Goal: Task Accomplishment & Management: Manage account settings

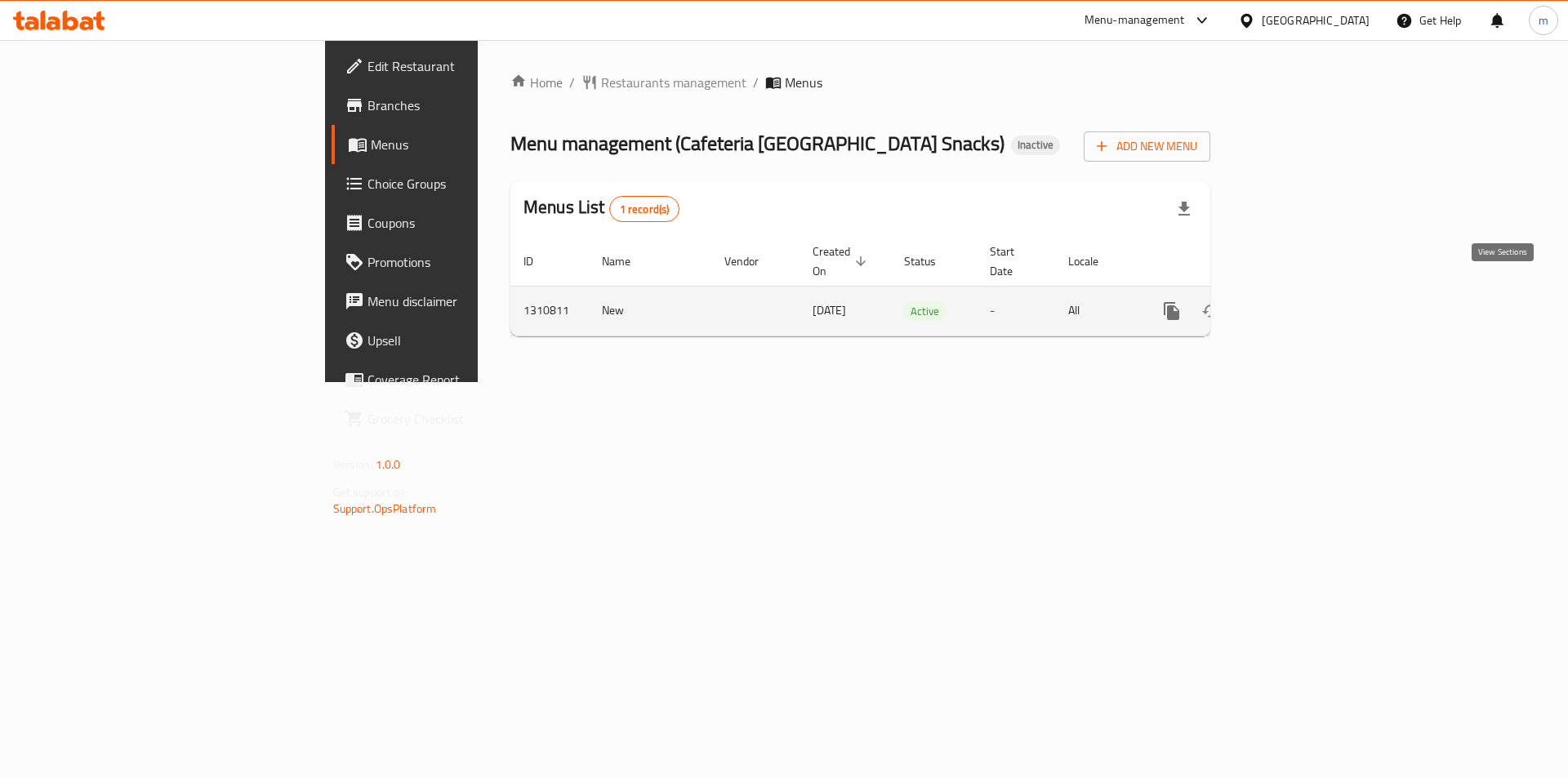
click at [1299, 301] on icon "enhanced table" at bounding box center [1288, 310] width 19 height 19
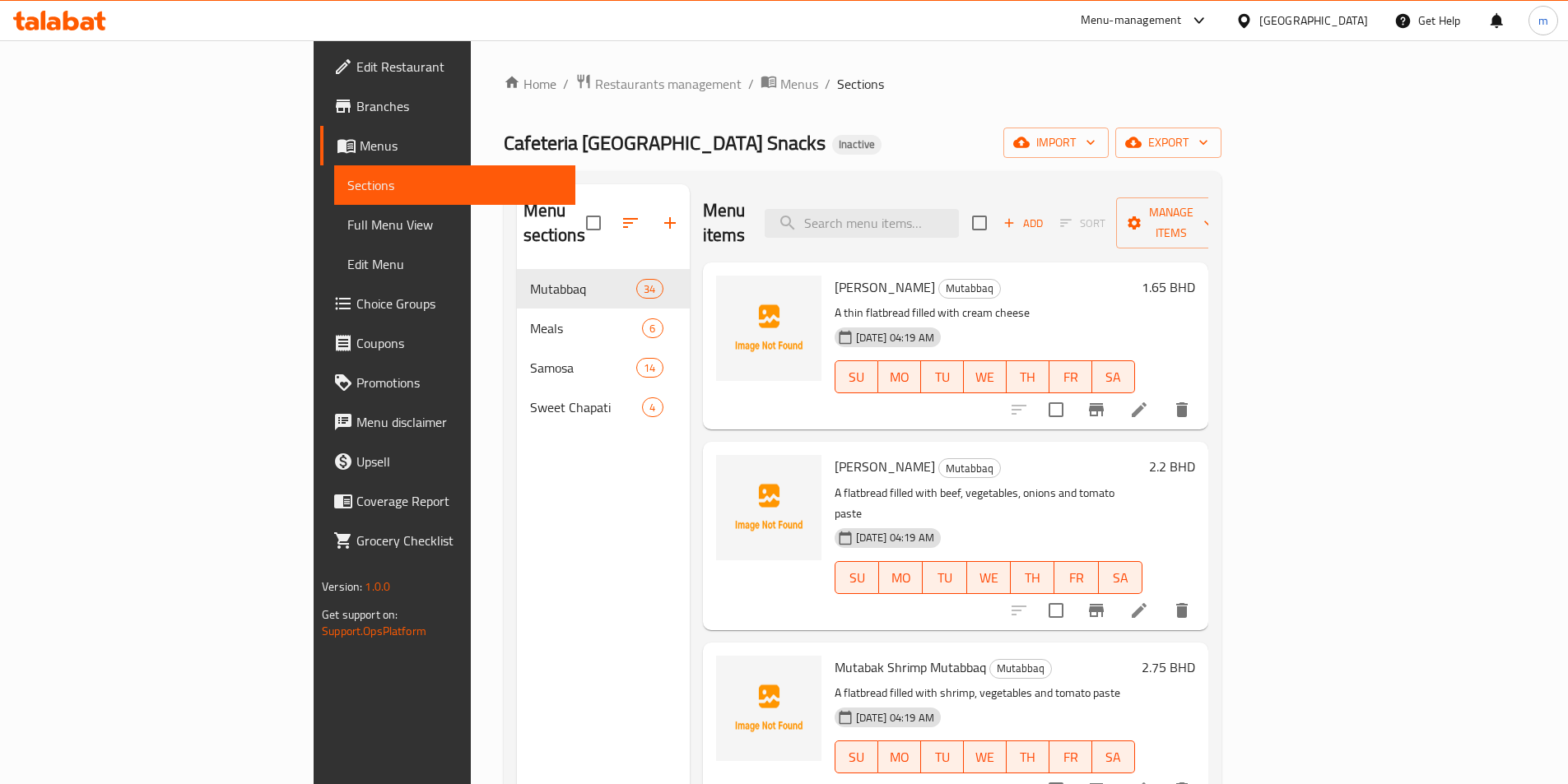
click at [518, 668] on div "Menu sections Mutabbaq 34 Meals 6 Samosa 14 Sweet Chapati 4" at bounding box center [603, 576] width 173 height 784
click at [347, 222] on span "Full Menu View" at bounding box center [455, 224] width 215 height 20
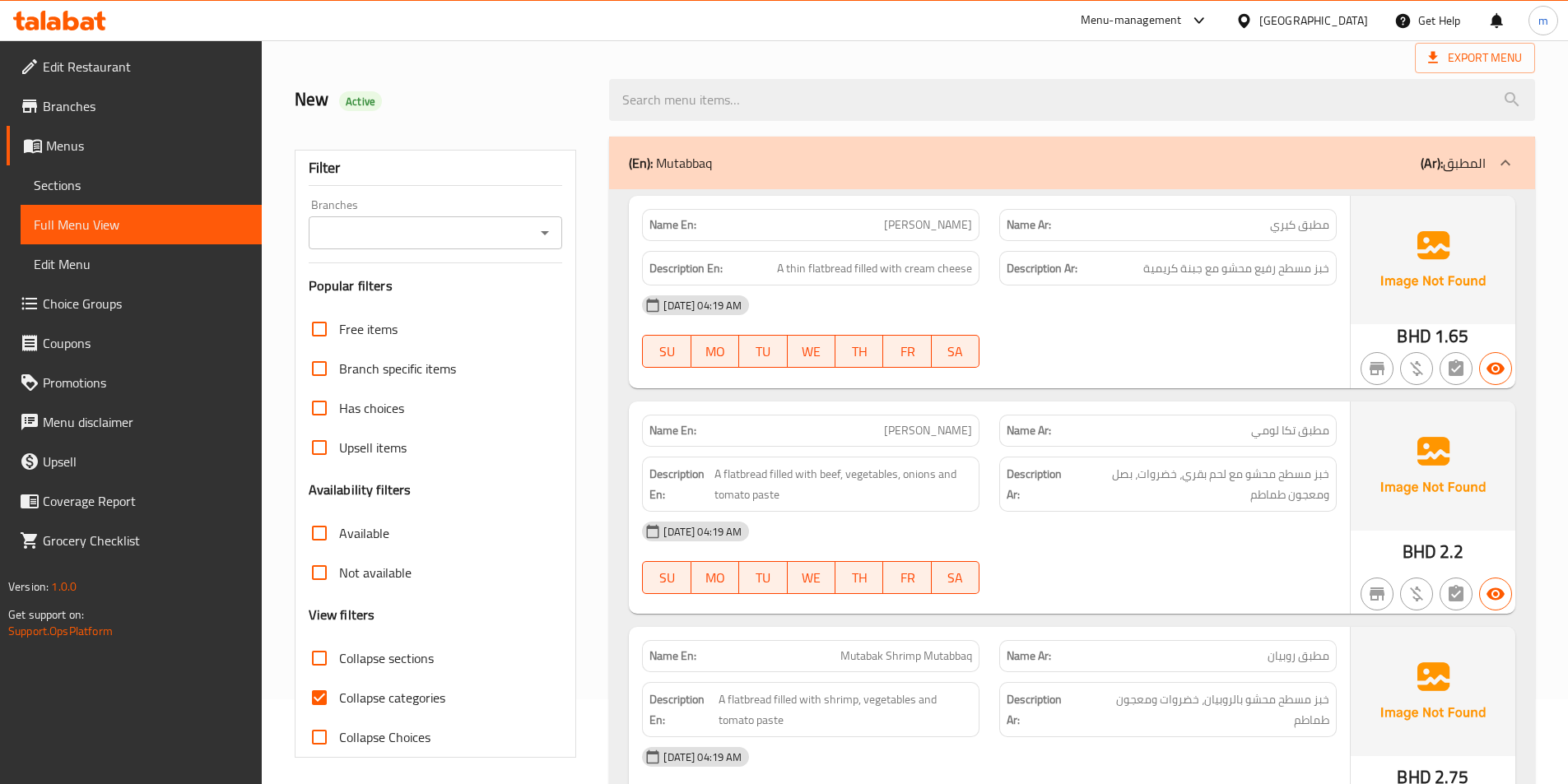
scroll to position [164, 0]
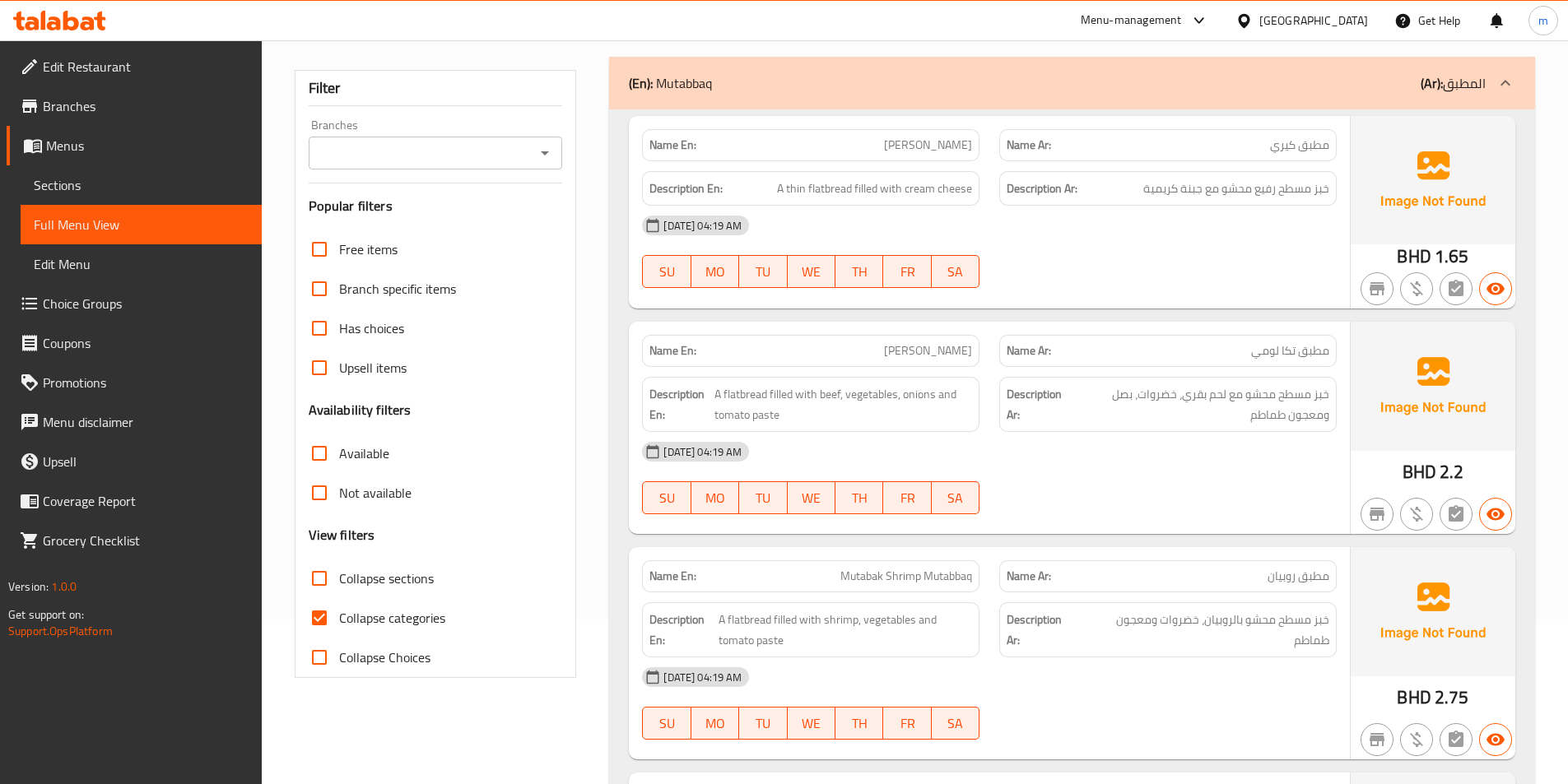
click at [431, 613] on span "Collapse categories" at bounding box center [392, 617] width 106 height 20
click at [339, 613] on input "Collapse categories" at bounding box center [319, 618] width 39 height 39
checkbox input "false"
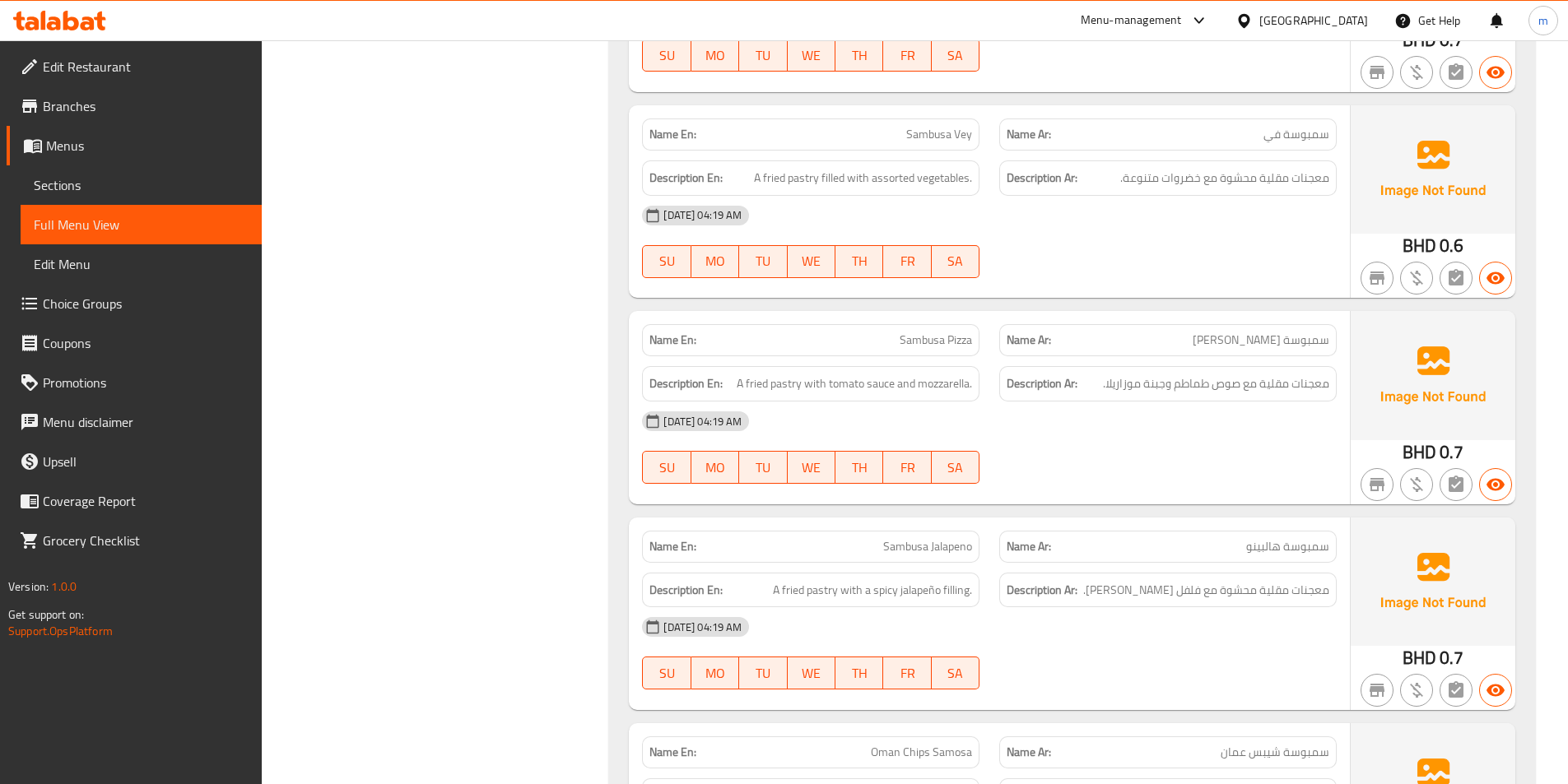
scroll to position [10625, 0]
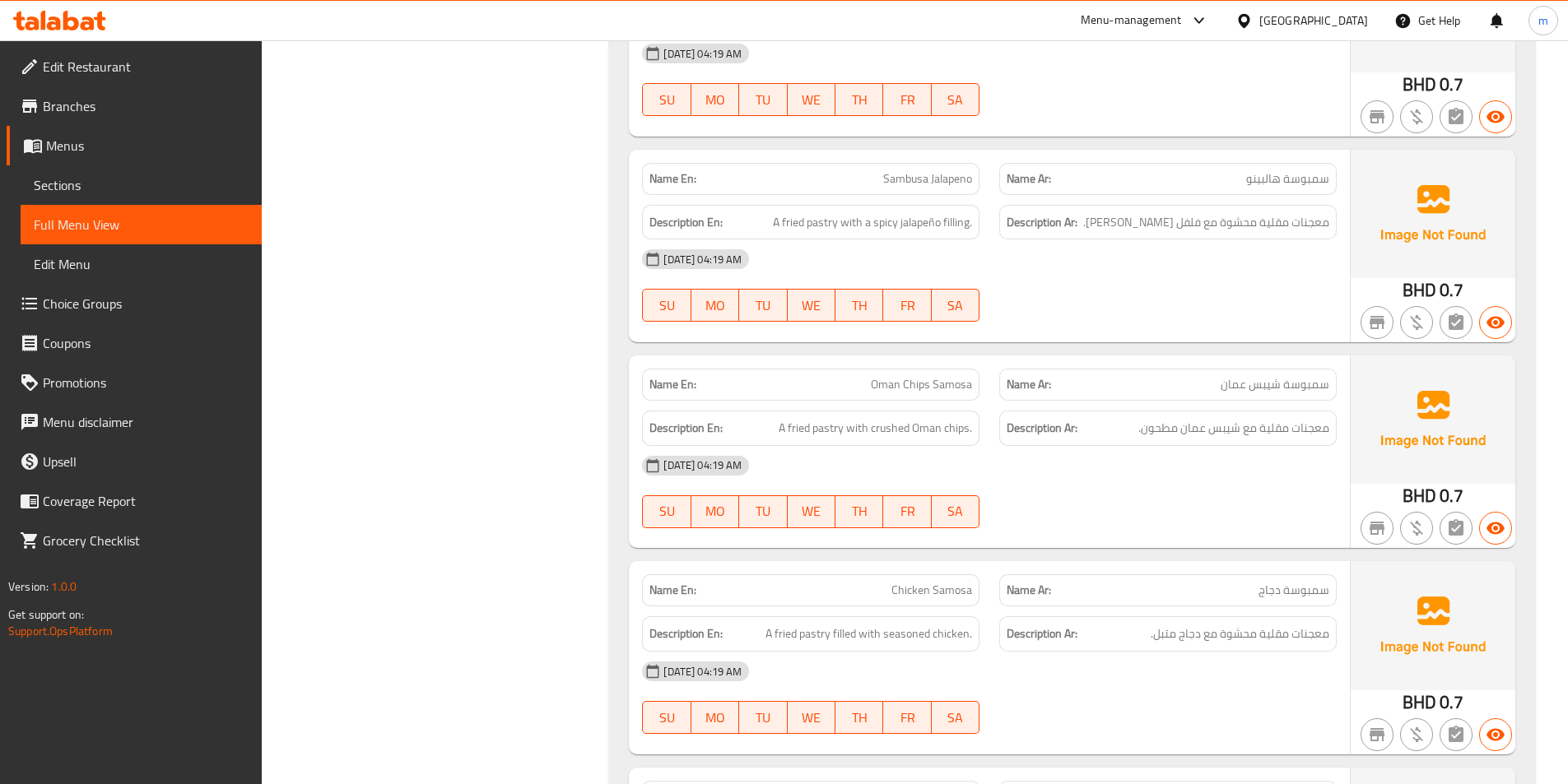
click at [121, 191] on span "Sections" at bounding box center [141, 185] width 215 height 20
